Goal: Task Accomplishment & Management: Manage account settings

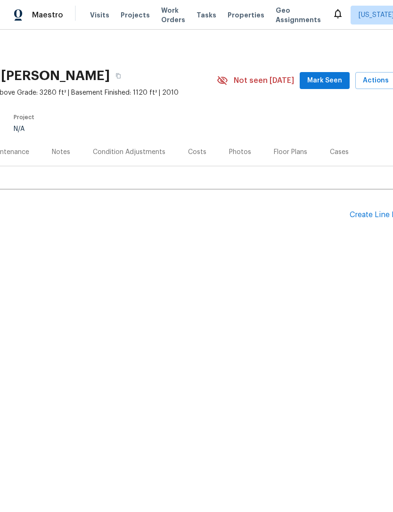
scroll to position [0, 124]
click at [333, 78] on span "Mark Seen" at bounding box center [324, 81] width 35 height 12
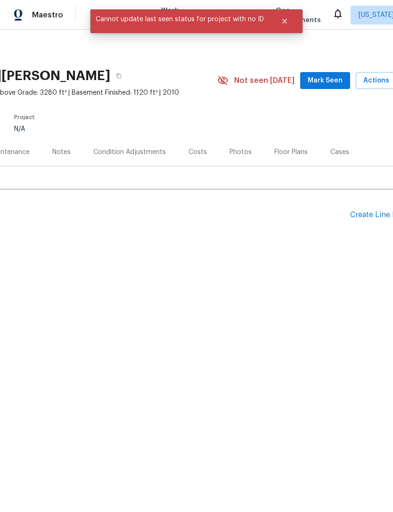
click at [175, 46] on div "Back to all projects [STREET_ADDRESS][PERSON_NAME] 5 Beds | 4 1/2 Baths | Total…" at bounding box center [142, 147] width 532 height 213
click at [221, 52] on div "Back to all projects [STREET_ADDRESS][PERSON_NAME] 5 Beds | 4 1/2 Baths | Total…" at bounding box center [142, 147] width 532 height 213
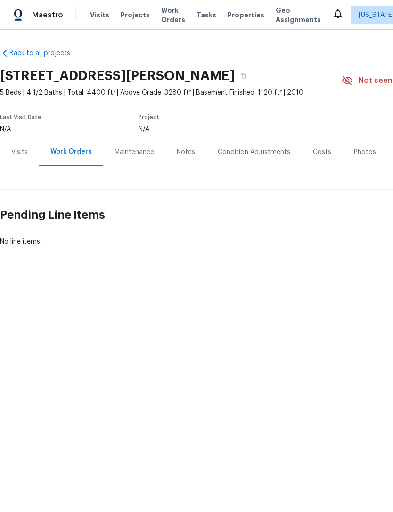
scroll to position [0, 0]
click at [12, 56] on link "Back to all projects" at bounding box center [45, 53] width 90 height 9
